Goal: Communication & Community: Answer question/provide support

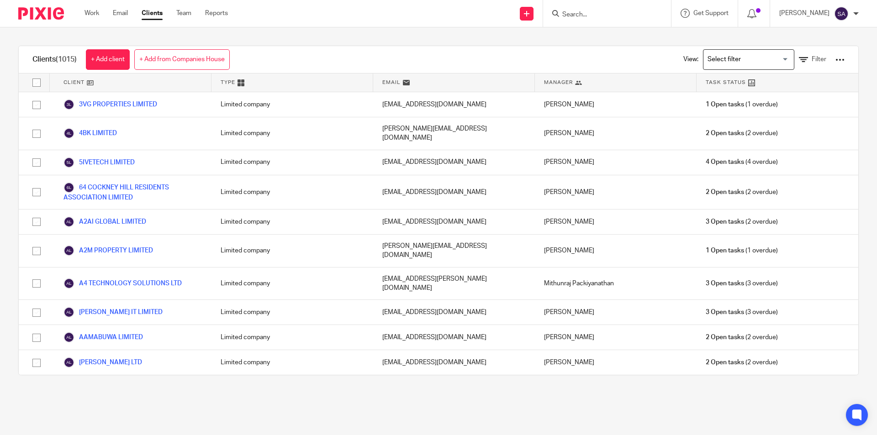
click at [592, 11] on input "Search" at bounding box center [603, 15] width 82 height 8
paste input "MERRY5D HOMES LTD"
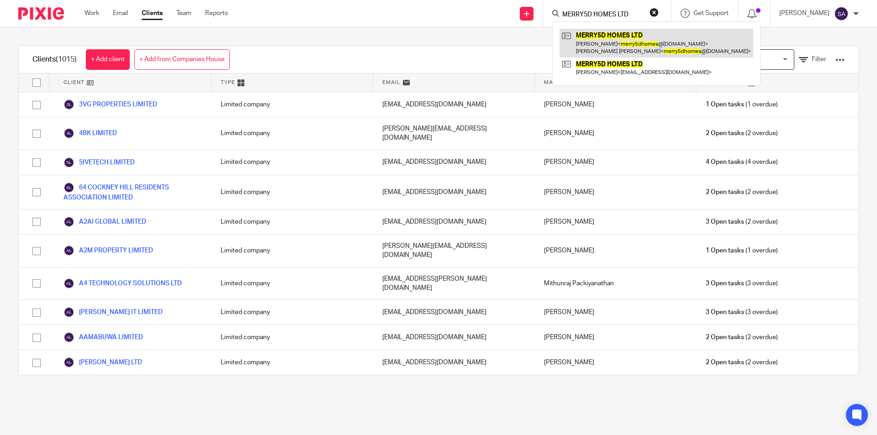
type input "MERRY5D HOMES LTD"
click at [617, 41] on link at bounding box center [657, 43] width 194 height 28
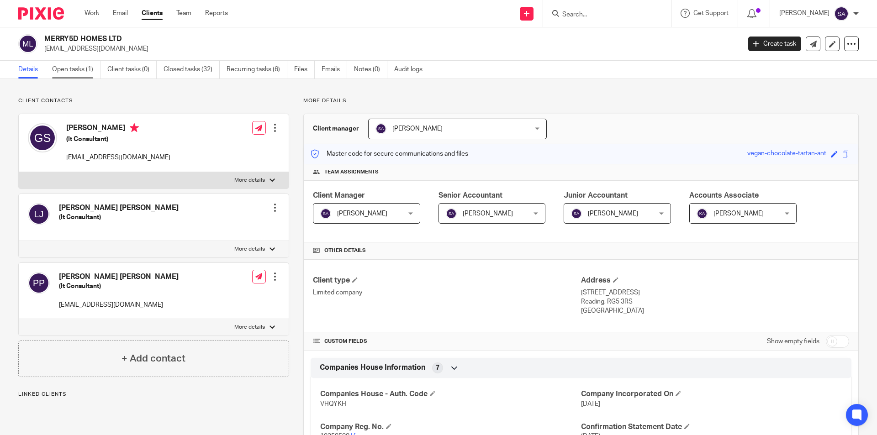
click at [74, 70] on link "Open tasks (1)" at bounding box center [76, 70] width 48 height 18
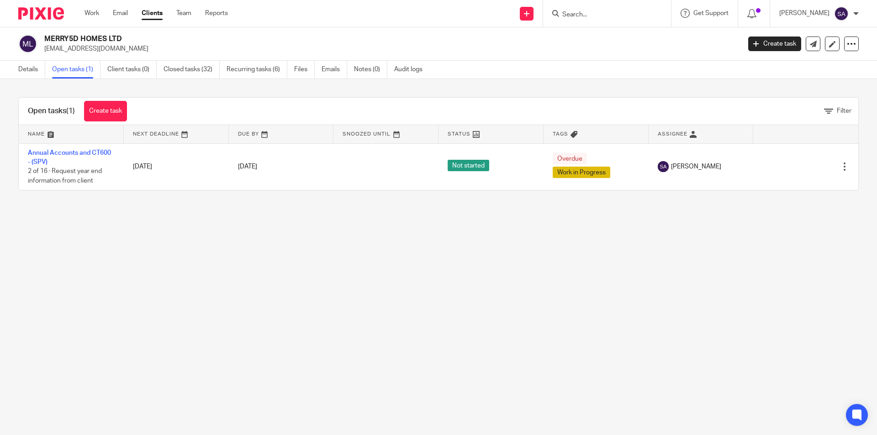
click at [602, 17] on input "Search" at bounding box center [603, 15] width 82 height 8
paste input "MERRY5D HOMES LTD"
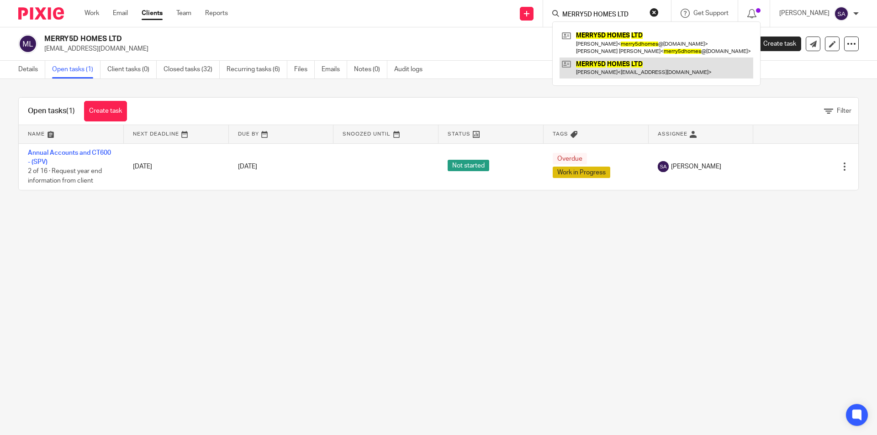
type input "MERRY5D HOMES LTD"
click at [603, 62] on link at bounding box center [657, 68] width 194 height 21
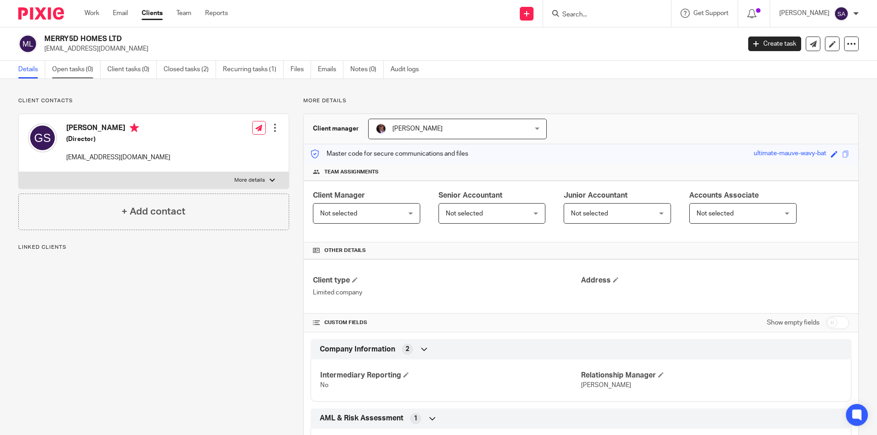
click at [72, 71] on link "Open tasks (0)" at bounding box center [76, 70] width 48 height 18
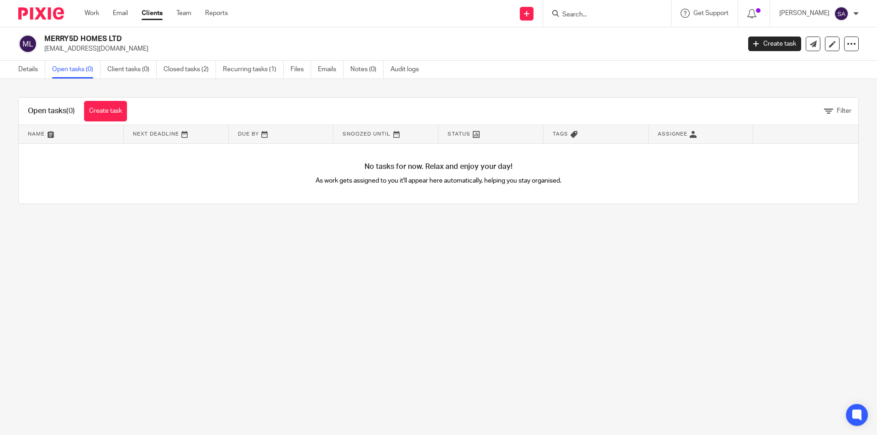
click at [594, 12] on input "Search" at bounding box center [603, 15] width 82 height 8
paste input "MERRY5D HOMES LTD"
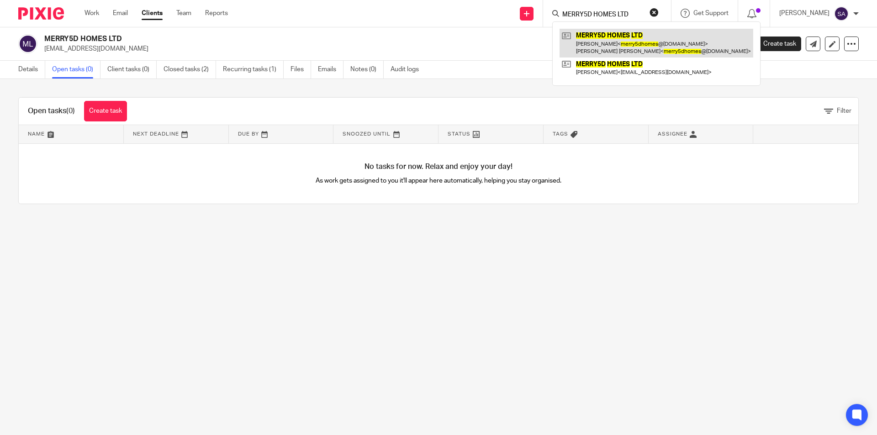
type input "MERRY5D HOMES LTD"
click at [609, 37] on link at bounding box center [657, 43] width 194 height 28
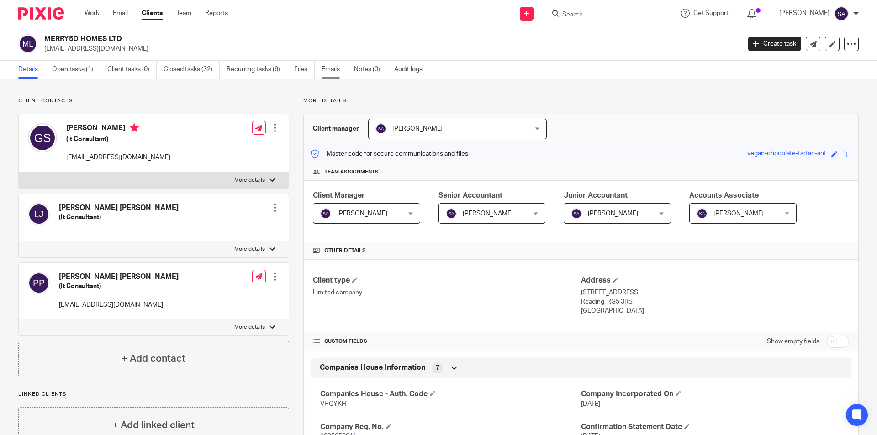
click at [334, 68] on link "Emails" at bounding box center [335, 70] width 26 height 18
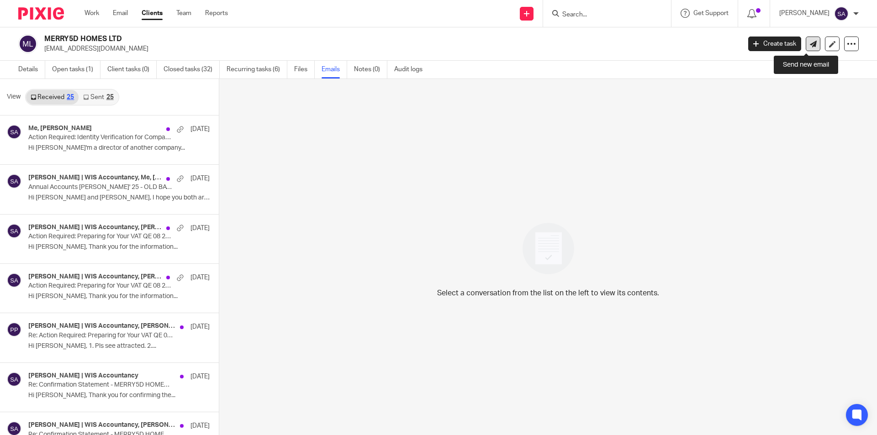
click at [810, 44] on icon at bounding box center [813, 44] width 7 height 7
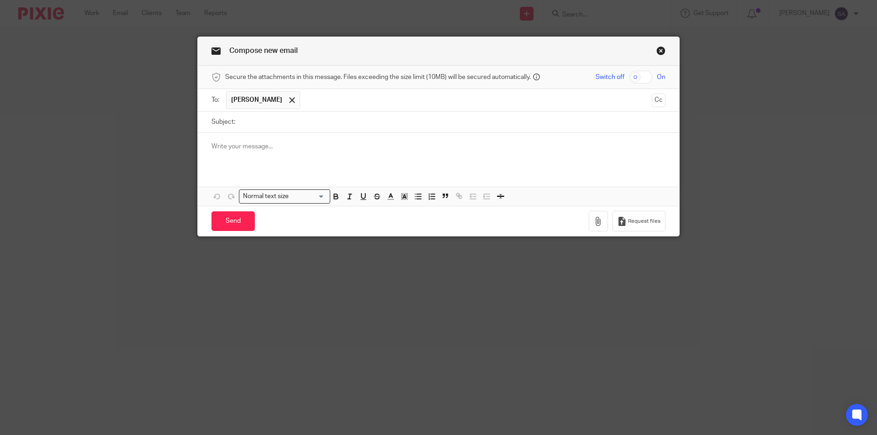
click at [274, 122] on input "Subject:" at bounding box center [453, 122] width 426 height 21
paste input "Action Required: Preparing for Your VAT QE 03 2025 - MERRY5D HOMES LTD"
click at [366, 121] on input "Action Required: Preparing for Your VAT QE 03 2025 - MERRY5D HOMES LTD" at bounding box center [453, 122] width 426 height 21
type input "Action Required: Preparing for Your VAT QE 09 2025 - MERRY5D HOMES LTD"
click at [287, 146] on p at bounding box center [439, 146] width 454 height 9
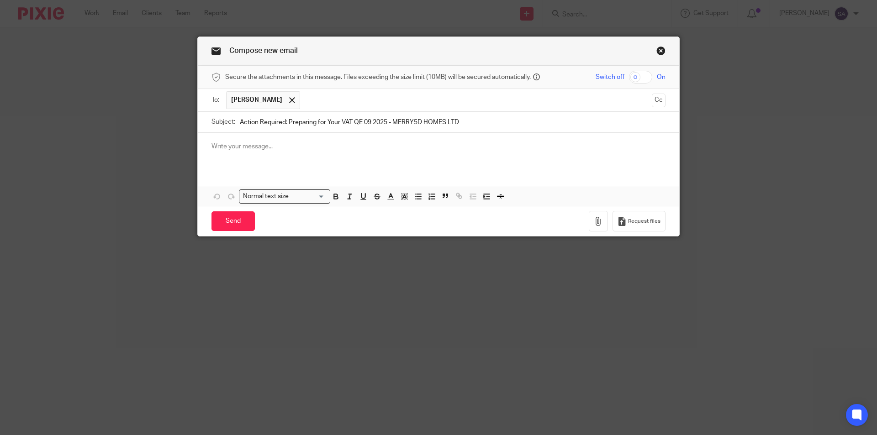
click at [260, 145] on p at bounding box center [439, 146] width 454 height 9
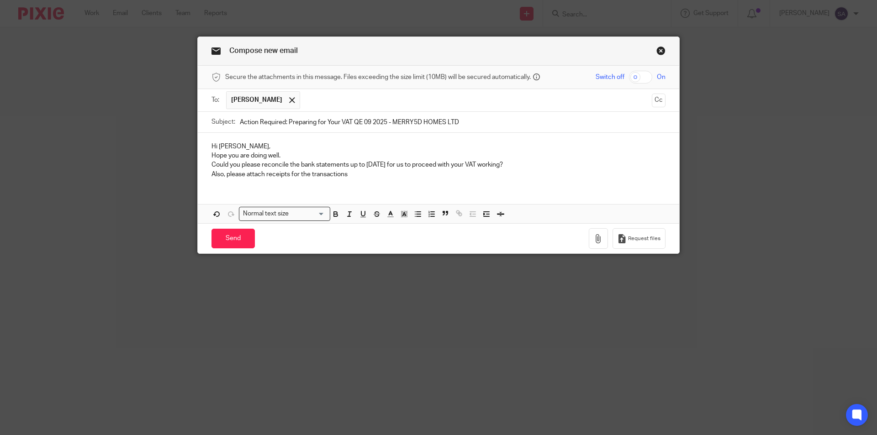
click at [212, 157] on p "Hope you are doing well." at bounding box center [439, 155] width 454 height 9
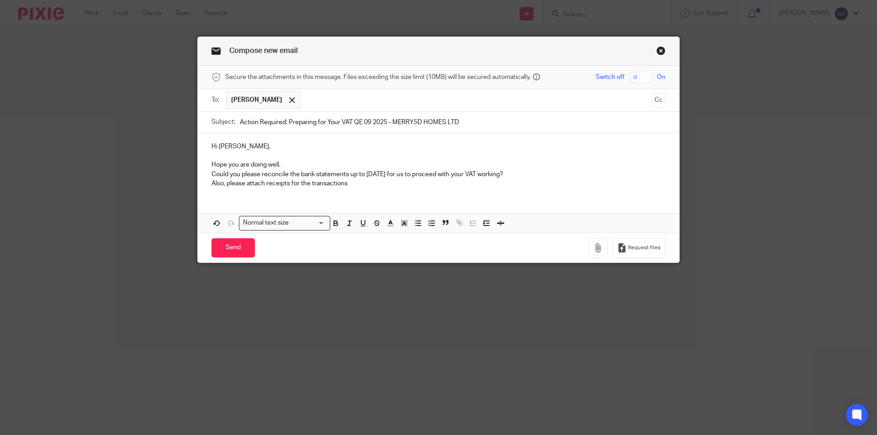
click at [212, 177] on p "Could you please reconcile the bank statements up to 31st Mar'25 for us to proc…" at bounding box center [439, 174] width 454 height 9
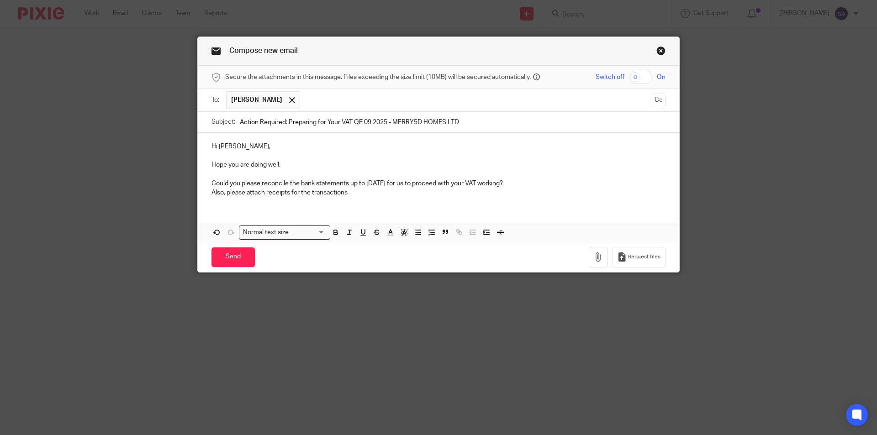
click at [212, 192] on p "Also, please attach receipts for the transactions" at bounding box center [439, 192] width 454 height 9
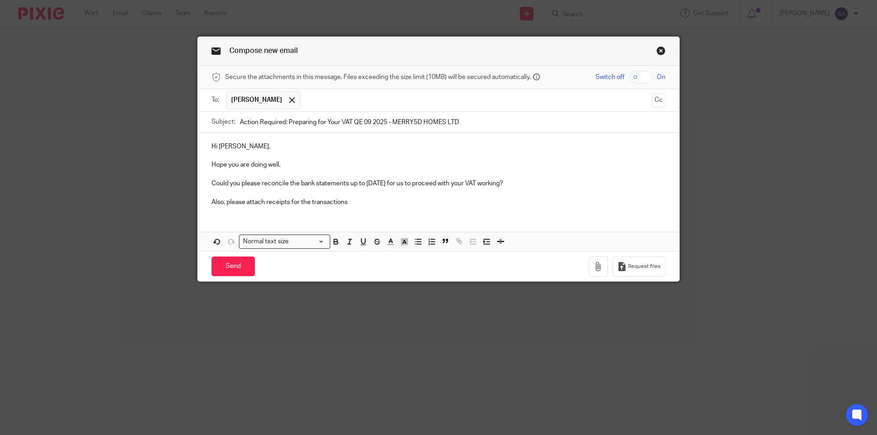
click at [354, 200] on p "Also, please attach receipts for the transactions" at bounding box center [439, 202] width 454 height 9
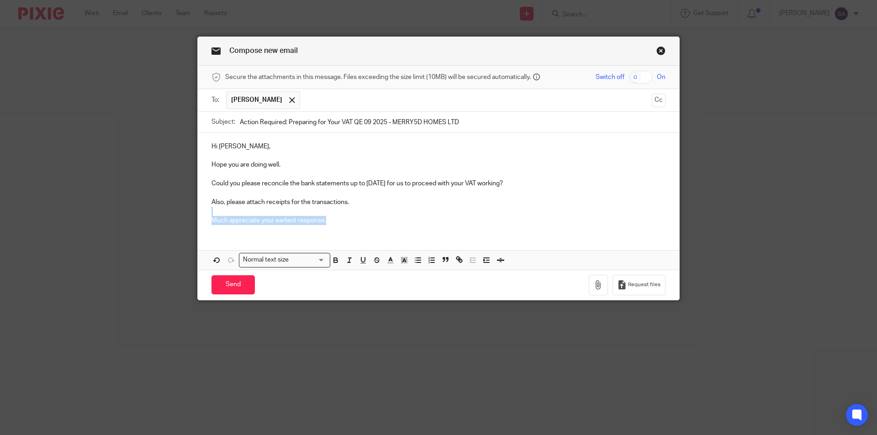
drag, startPoint x: 325, startPoint y: 221, endPoint x: 195, endPoint y: 212, distance: 130.5
click at [198, 212] on div "Hi Ganesh, Hope you are doing well. Could you please reconcile the bank stateme…" at bounding box center [439, 182] width 482 height 99
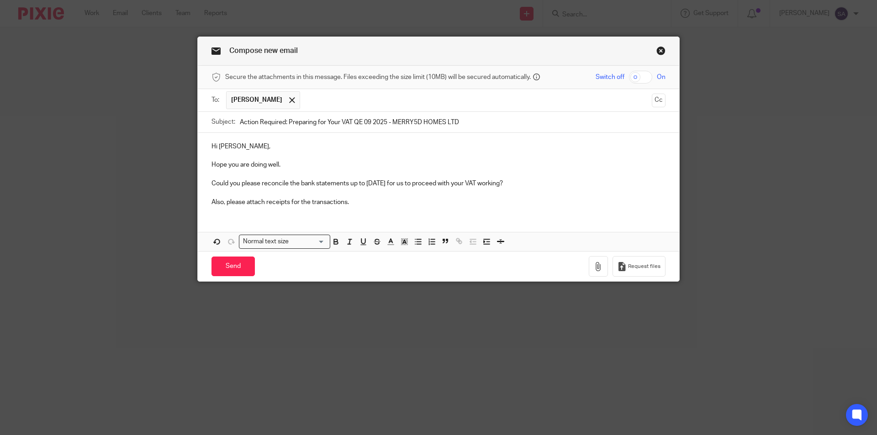
click at [281, 213] on div "Hi Ganesh, Hope you are doing well. Could you please reconcile the bank stateme…" at bounding box center [439, 173] width 482 height 81
click at [362, 201] on p "Also, please attach receipts for the transactions." at bounding box center [439, 202] width 454 height 9
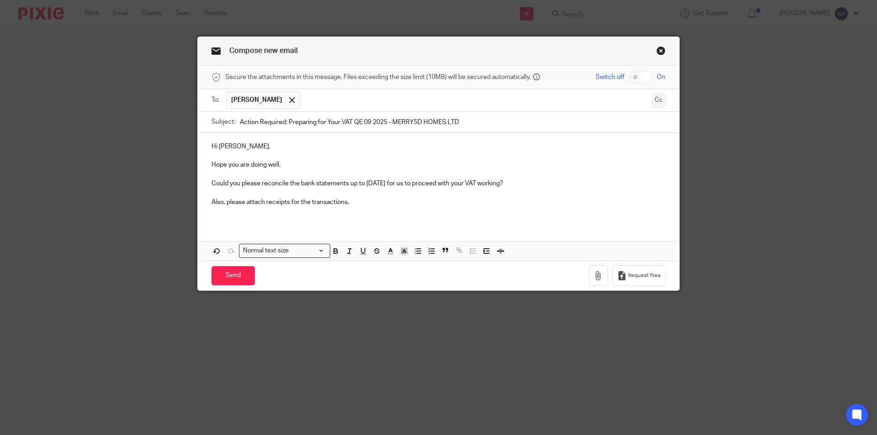
click at [655, 102] on button "Cc" at bounding box center [659, 101] width 14 height 14
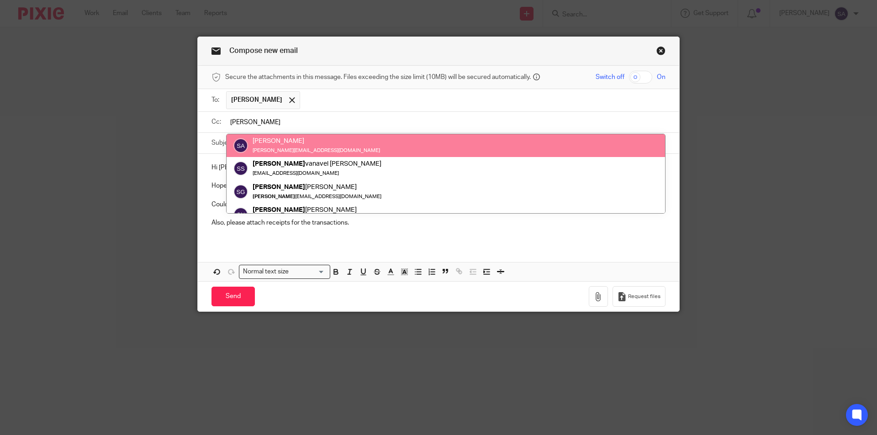
type input "sara"
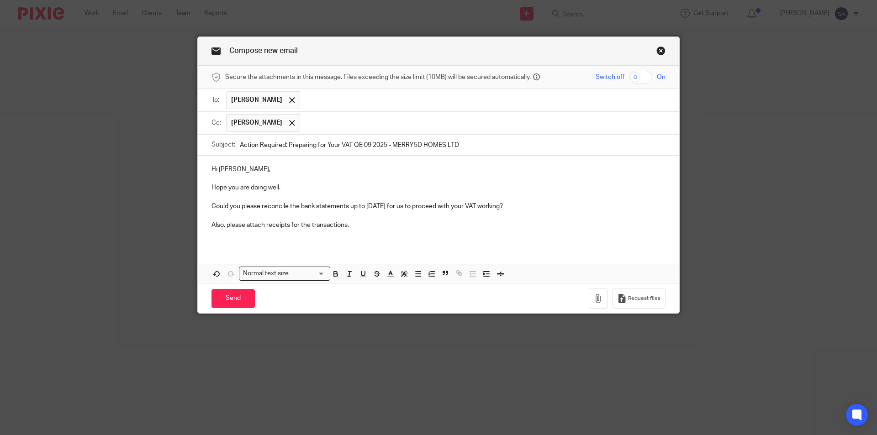
click at [319, 123] on input "text" at bounding box center [483, 123] width 357 height 18
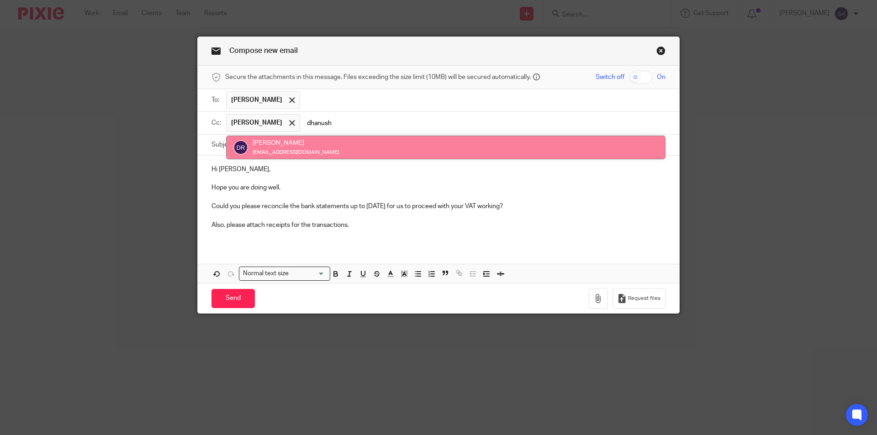
type input "dhanush"
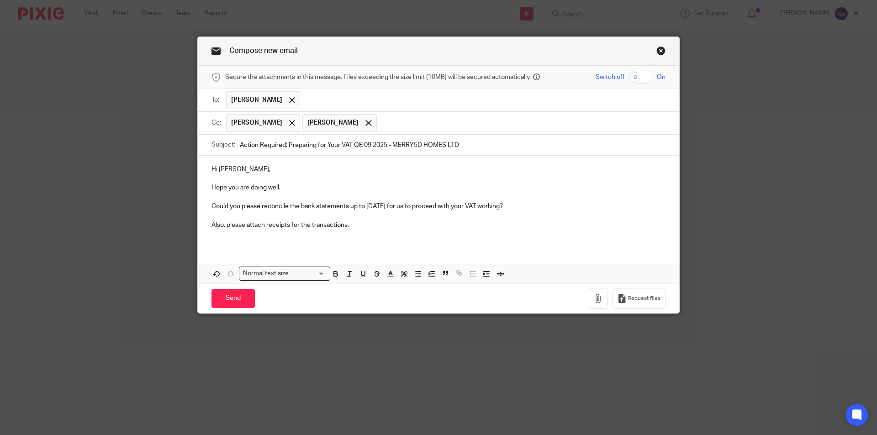
click at [356, 224] on p "Also, please attach receipts for the transactions." at bounding box center [439, 225] width 454 height 9
drag, startPoint x: 364, startPoint y: 205, endPoint x: 376, endPoint y: 206, distance: 11.9
click at [376, 206] on p "Could you please reconcile the bank statements up to 31st Mar'25 for us to proc…" at bounding box center [439, 206] width 454 height 9
click at [383, 206] on p "Could you please reconcile the bank statements up to 30th Mar'25 for us to proc…" at bounding box center [439, 206] width 454 height 9
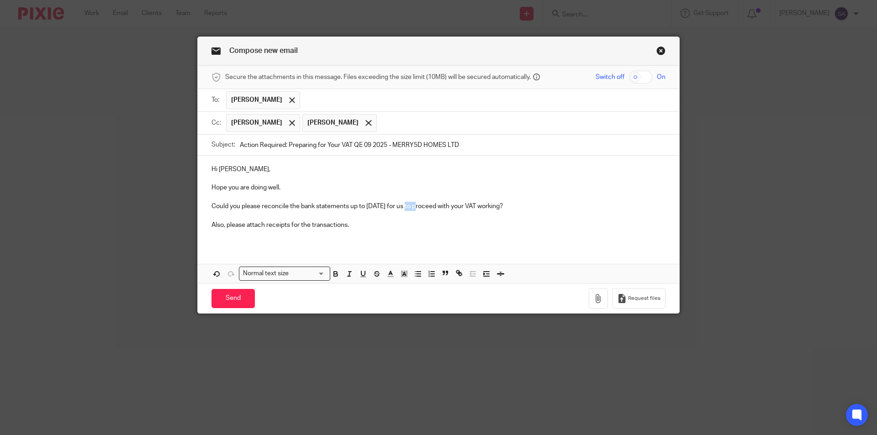
drag, startPoint x: 411, startPoint y: 205, endPoint x: 420, endPoint y: 207, distance: 8.9
click at [420, 207] on p "Could you please reconcile the bank statements up to 30th September '25 for us …" at bounding box center [439, 206] width 454 height 9
click at [358, 229] on p "Also, please attach receipts for the transactions." at bounding box center [439, 225] width 454 height 9
drag, startPoint x: 364, startPoint y: 205, endPoint x: 426, endPoint y: 206, distance: 62.6
click at [426, 206] on p "Could you please reconcile the bank statements up to 30th September 2025 for us…" at bounding box center [439, 206] width 454 height 9
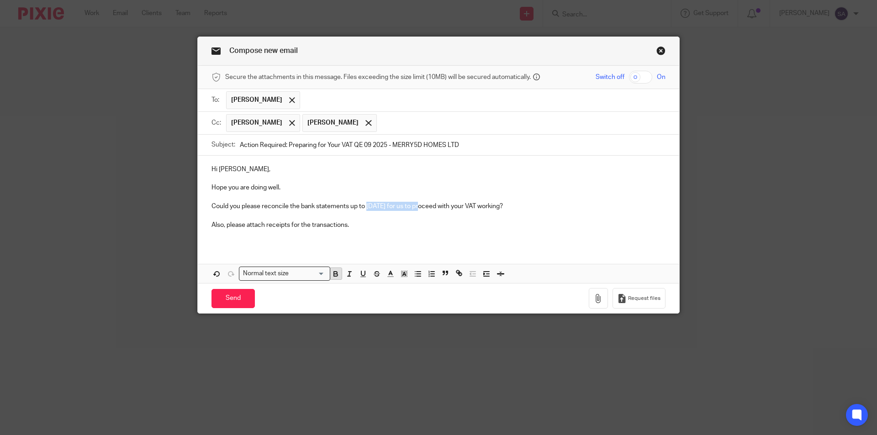
click at [334, 272] on icon "button" at bounding box center [335, 273] width 3 height 2
click at [357, 224] on p "Also, please attach receipts for the transactions." at bounding box center [439, 225] width 454 height 9
click at [230, 297] on input "Send" at bounding box center [233, 299] width 43 height 20
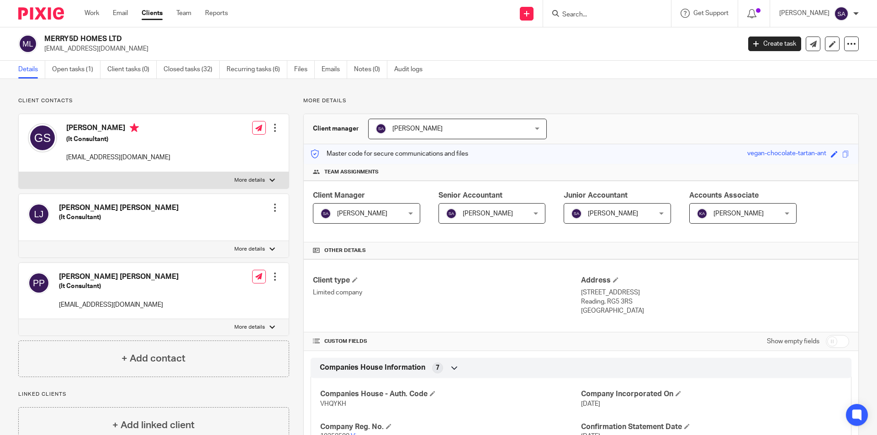
click at [591, 17] on input "Search" at bounding box center [603, 15] width 82 height 8
paste input "VINAAYAK CONSULTANTS LTD"
type input "VINAAYAK CONSULTANTS LTD"
click at [595, 37] on link at bounding box center [637, 39] width 154 height 21
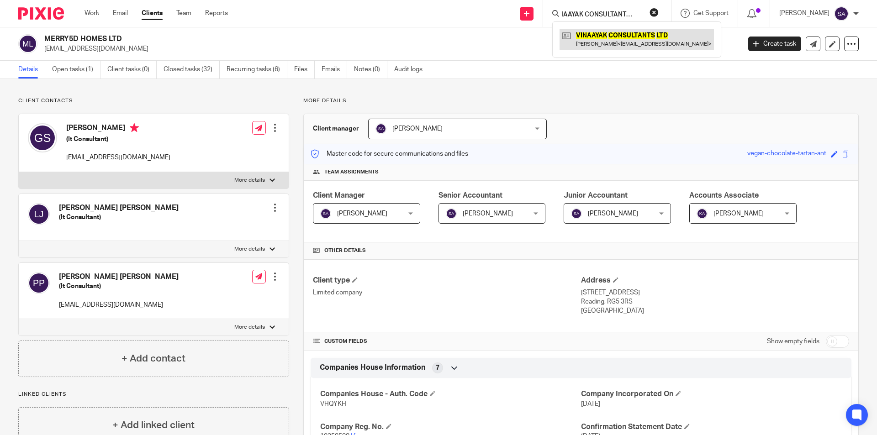
scroll to position [0, 0]
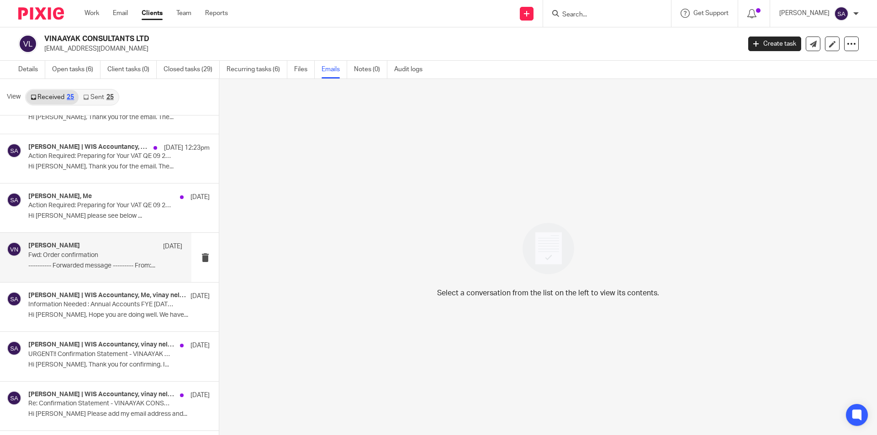
scroll to position [91, 0]
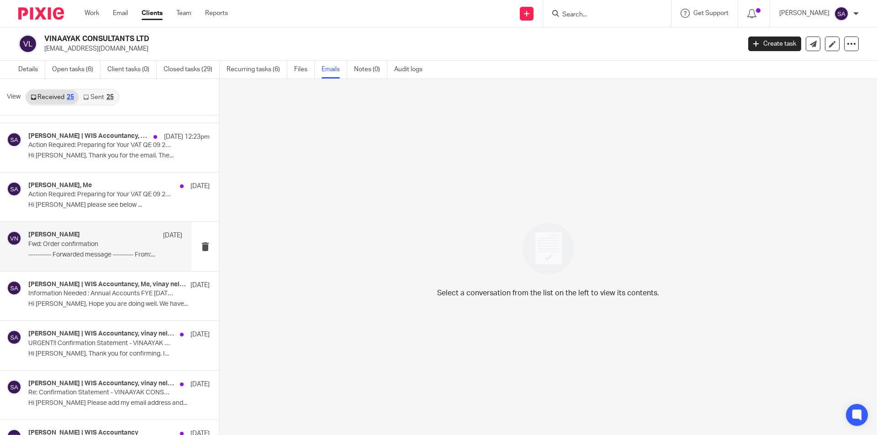
click at [76, 245] on p "Fwd: Order confirmation" at bounding box center [89, 245] width 123 height 8
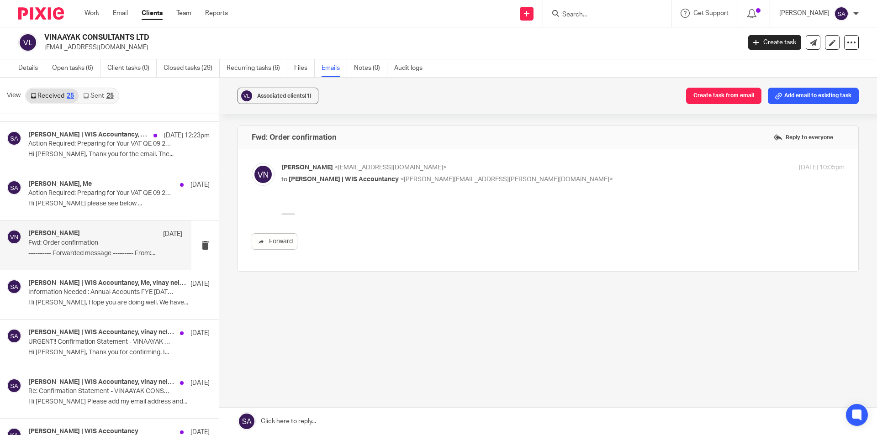
scroll to position [0, 0]
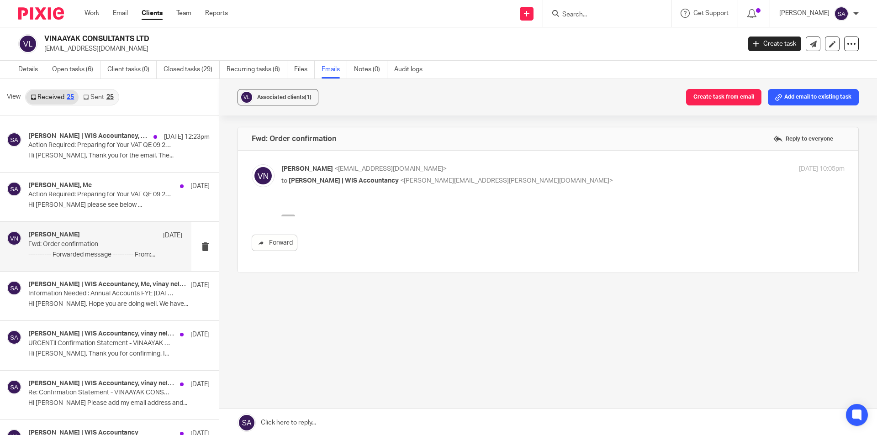
click at [288, 216] on icon "button" at bounding box center [288, 218] width 7 height 7
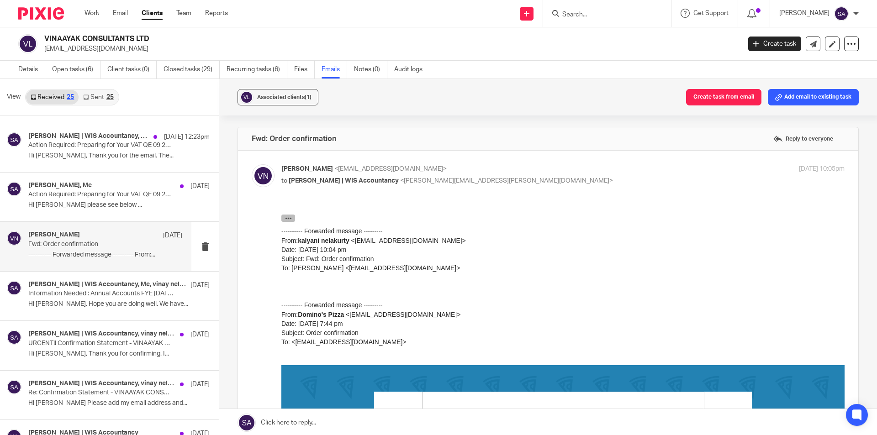
click at [291, 216] on icon "button" at bounding box center [288, 218] width 7 height 7
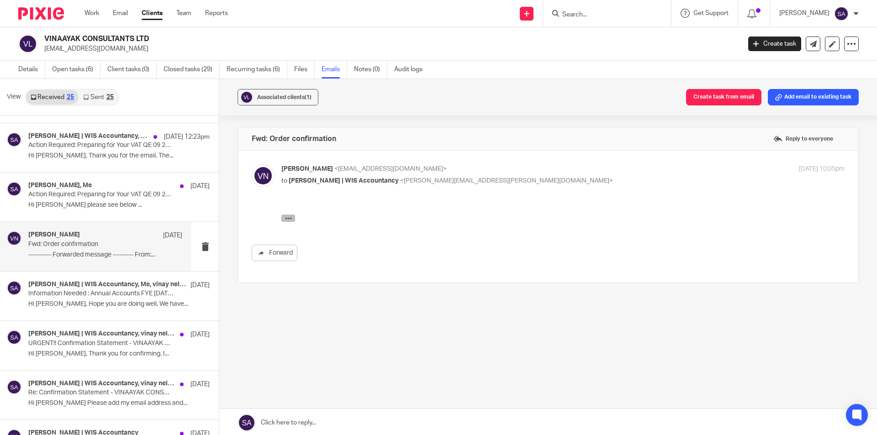
click at [288, 219] on icon "button" at bounding box center [288, 218] width 7 height 7
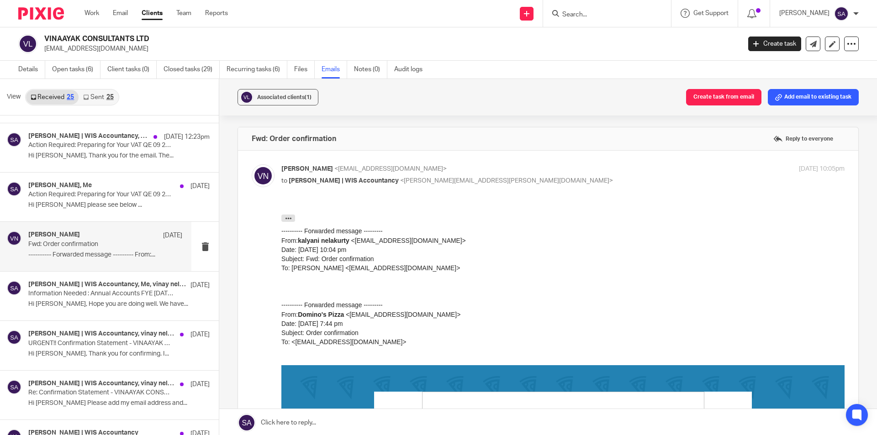
click at [506, 98] on div "Associated clients (1) Create task from email Add email to existing task" at bounding box center [548, 97] width 658 height 37
click at [697, 143] on div "Fwd: Order confirmation Reply to everyone" at bounding box center [548, 138] width 621 height 23
drag, startPoint x: 289, startPoint y: 218, endPoint x: 617, endPoint y: 267, distance: 331.8
click at [617, 267] on div "---------- Forwarded message --------- From: kalyani nelakurty < knelakurty@gma…" at bounding box center [562, 250] width 563 height 46
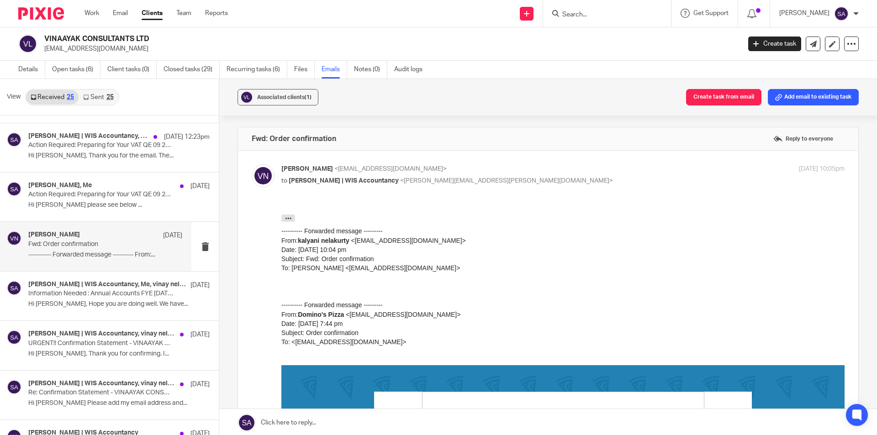
click at [552, 258] on div "---------- Forwarded message --------- From: kalyani nelakurty < knelakurty@gma…" at bounding box center [562, 250] width 563 height 46
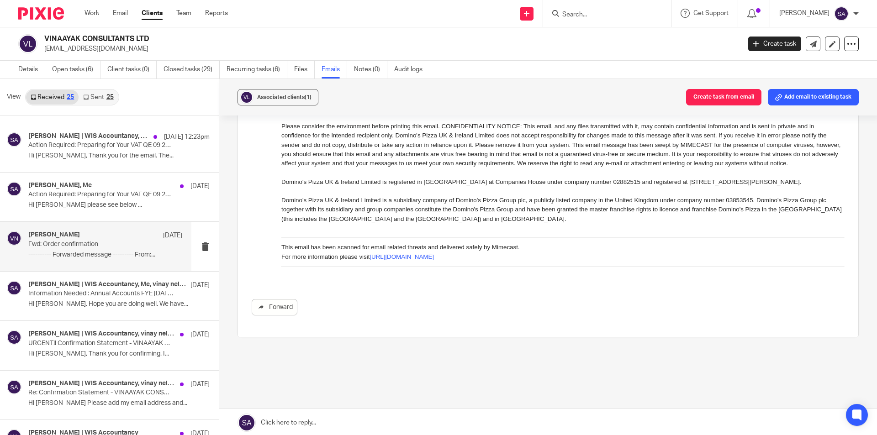
scroll to position [1731, 0]
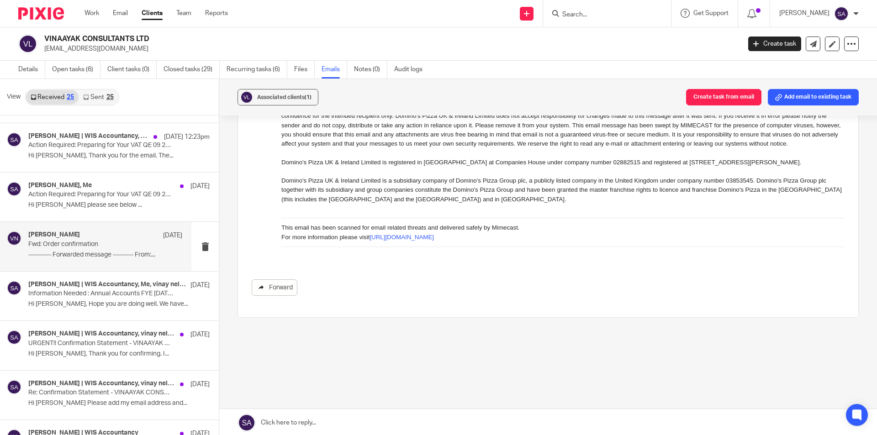
click at [282, 292] on link "Forward" at bounding box center [275, 288] width 46 height 16
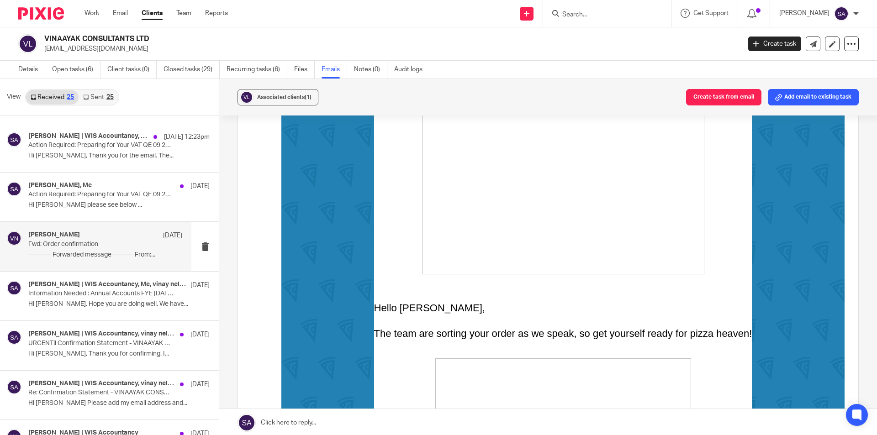
scroll to position [411, 0]
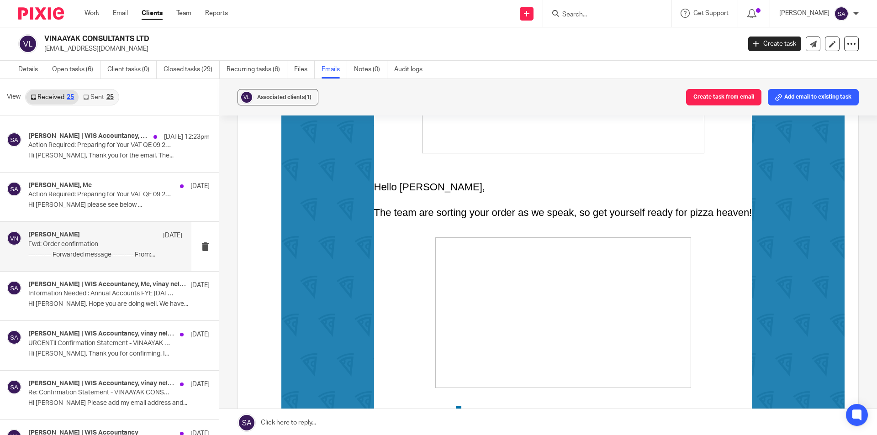
drag, startPoint x: 545, startPoint y: 278, endPoint x: 547, endPoint y: 226, distance: 52.1
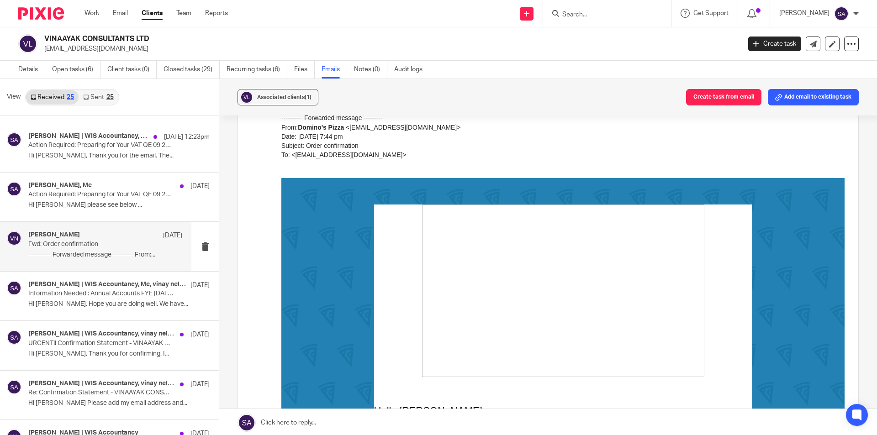
scroll to position [228, 0]
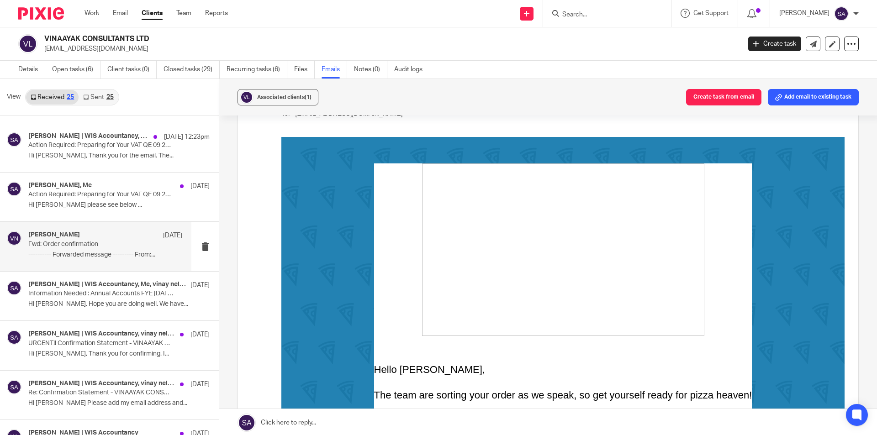
drag, startPoint x: 560, startPoint y: 115, endPoint x: 501, endPoint y: 392, distance: 283.0
drag, startPoint x: 561, startPoint y: 114, endPoint x: 432, endPoint y: 314, distance: 237.7
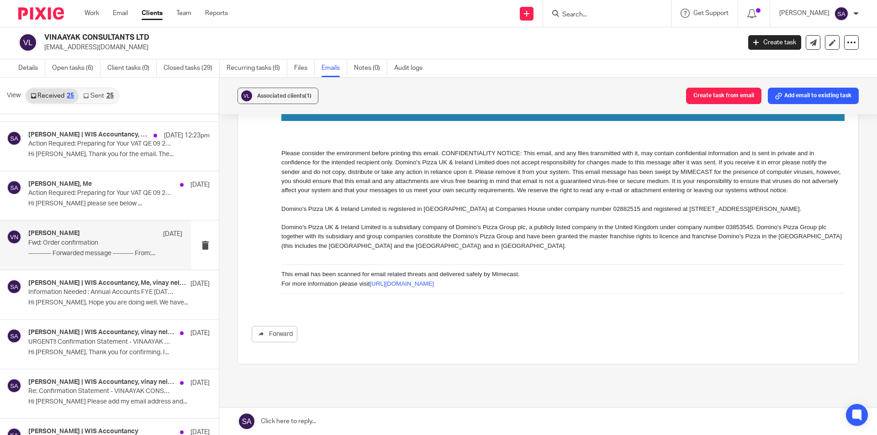
scroll to position [1731, 0]
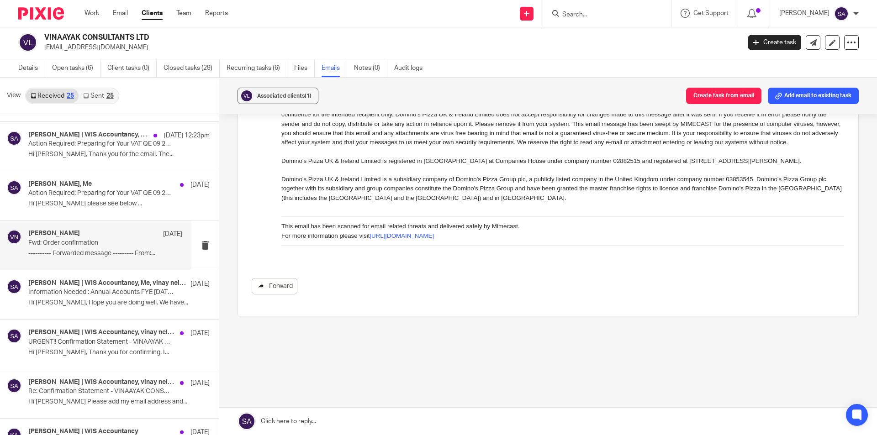
click at [273, 284] on link "Forward" at bounding box center [275, 286] width 46 height 16
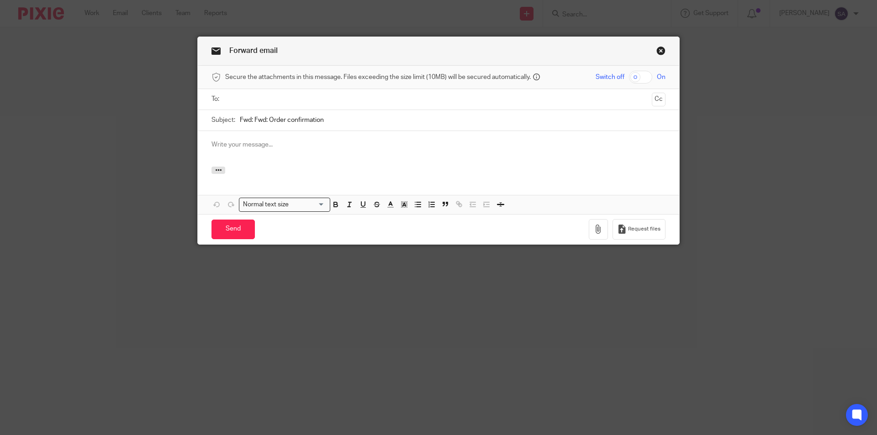
click at [658, 50] on link "Close this dialog window" at bounding box center [661, 52] width 9 height 12
click at [265, 96] on input "text" at bounding box center [438, 99] width 420 height 11
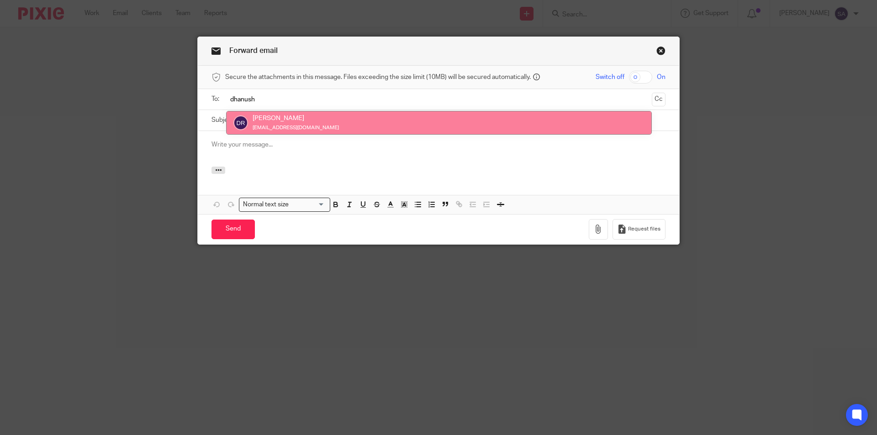
type input "dhanush"
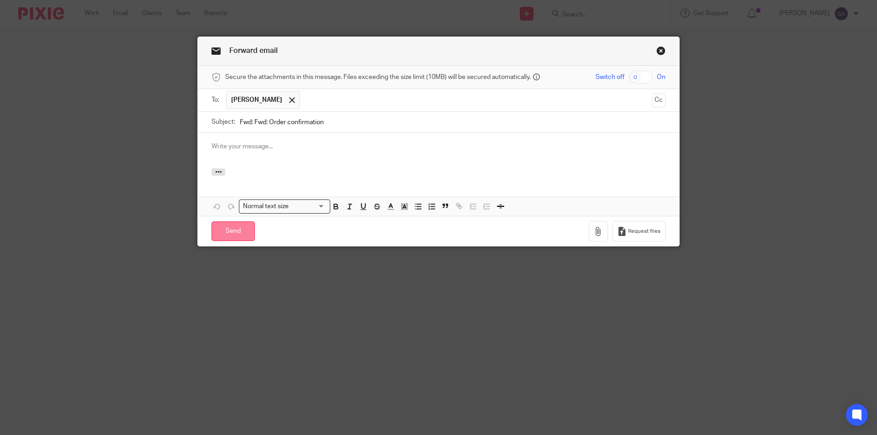
click at [229, 233] on input "Send" at bounding box center [233, 232] width 43 height 20
